Goal: Use online tool/utility: Utilize a website feature to perform a specific function

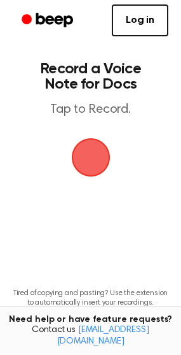
click at [97, 160] on span "button" at bounding box center [90, 157] width 61 height 61
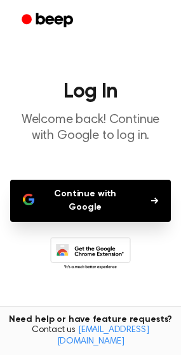
click at [107, 192] on button "Continue with Google" at bounding box center [90, 201] width 161 height 42
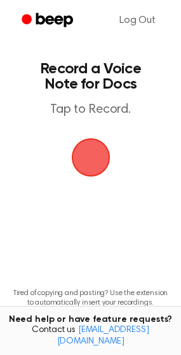
click at [101, 166] on span "button" at bounding box center [90, 157] width 62 height 62
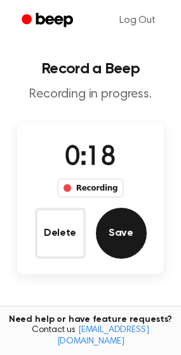
click at [124, 229] on button "Save" at bounding box center [121, 233] width 51 height 51
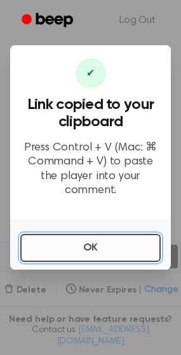
click at [99, 243] on button "OK" at bounding box center [90, 248] width 141 height 28
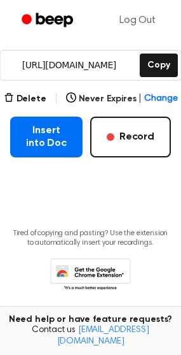
scroll to position [206, 0]
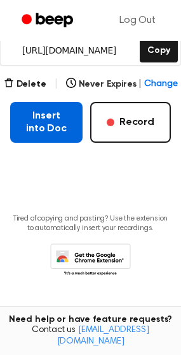
click at [52, 134] on button "Insert into Doc" at bounding box center [46, 122] width 73 height 41
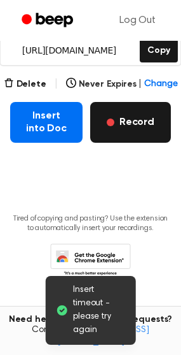
click at [136, 134] on button "Record" at bounding box center [130, 122] width 81 height 41
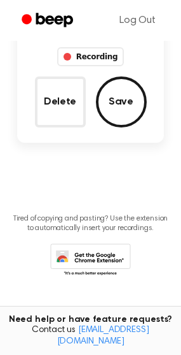
scroll to position [131, 0]
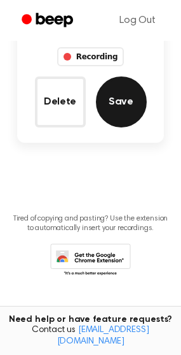
click at [120, 96] on button "Save" at bounding box center [121, 101] width 51 height 51
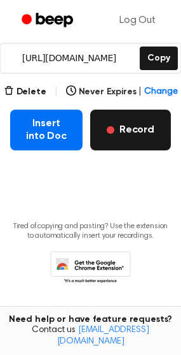
scroll to position [206, 0]
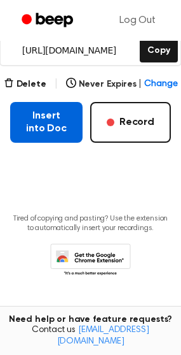
click at [53, 132] on button "Insert into Doc" at bounding box center [46, 122] width 73 height 41
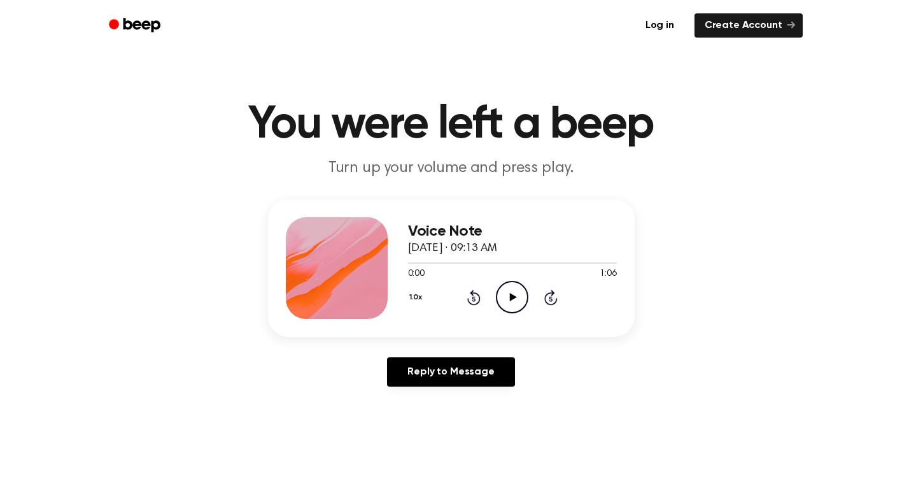
click at [512, 300] on icon at bounding box center [513, 297] width 7 height 8
click at [516, 301] on icon "Pause Audio" at bounding box center [512, 297] width 32 height 32
